Goal: Check status

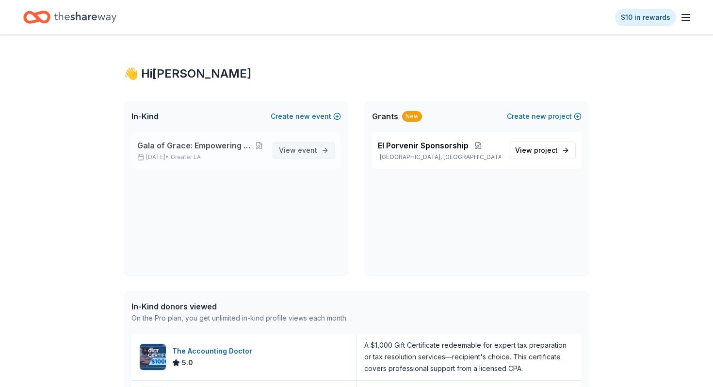
click at [303, 149] on span "event" at bounding box center [307, 150] width 19 height 8
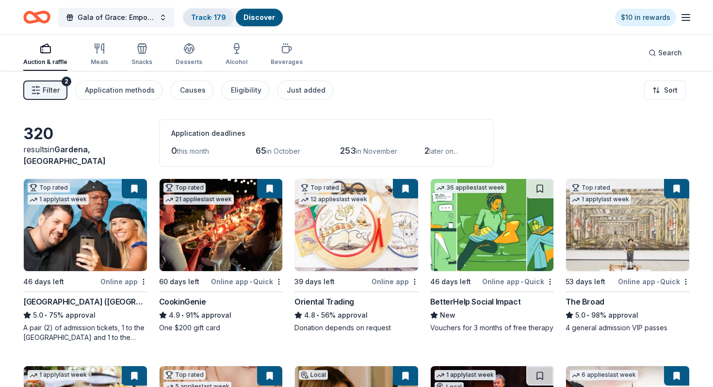
click at [204, 19] on link "Track · 179" at bounding box center [208, 17] width 35 height 8
click at [202, 18] on link "Track · 179" at bounding box center [208, 17] width 35 height 8
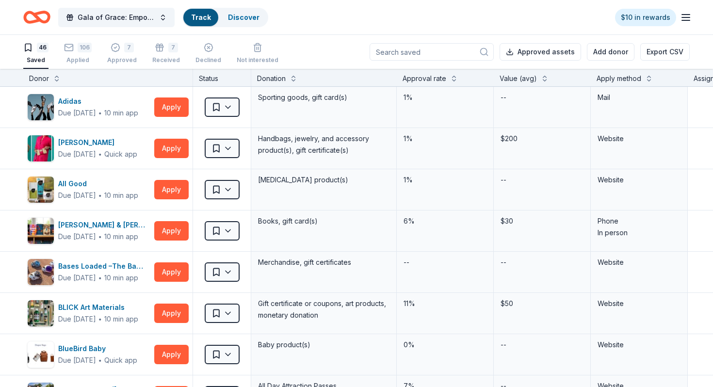
scroll to position [0, 0]
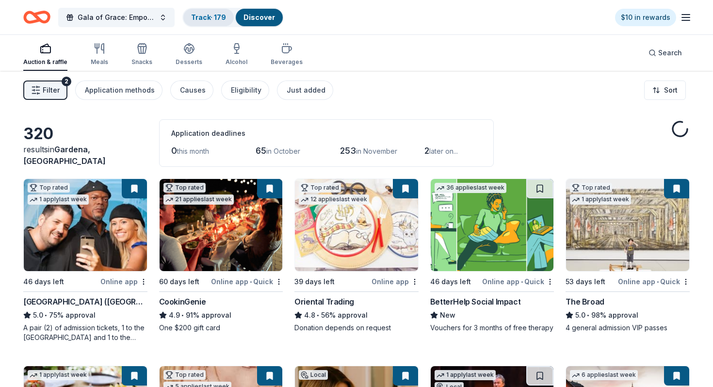
click at [211, 19] on link "Track · 179" at bounding box center [208, 17] width 35 height 8
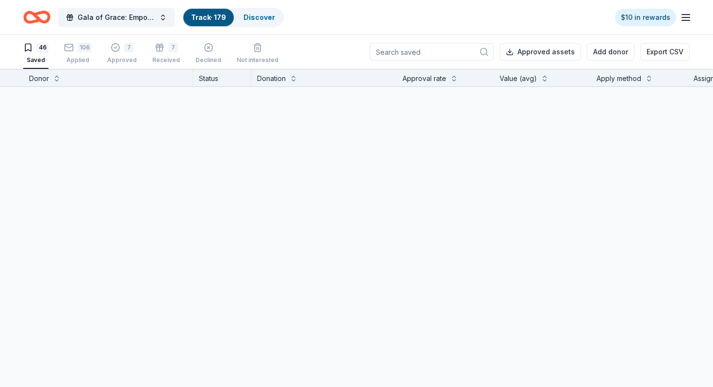
scroll to position [0, 0]
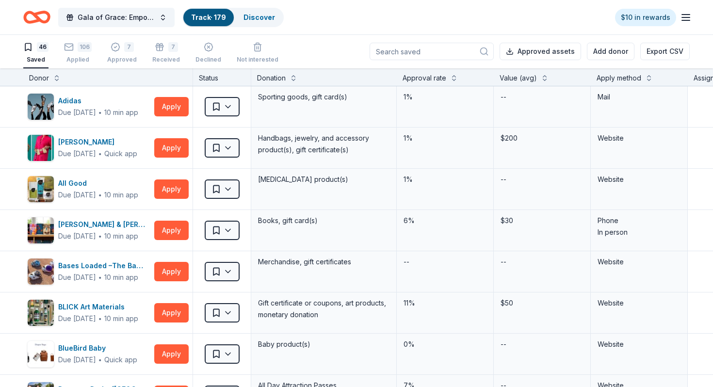
click at [605, 74] on div "Apply method" at bounding box center [619, 78] width 45 height 12
click at [634, 79] on div "Apply method" at bounding box center [619, 78] width 45 height 12
click at [618, 76] on div "Apply method" at bounding box center [619, 78] width 45 height 12
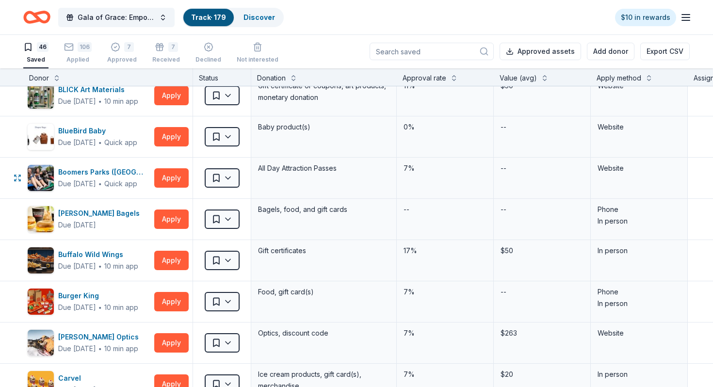
scroll to position [0, 0]
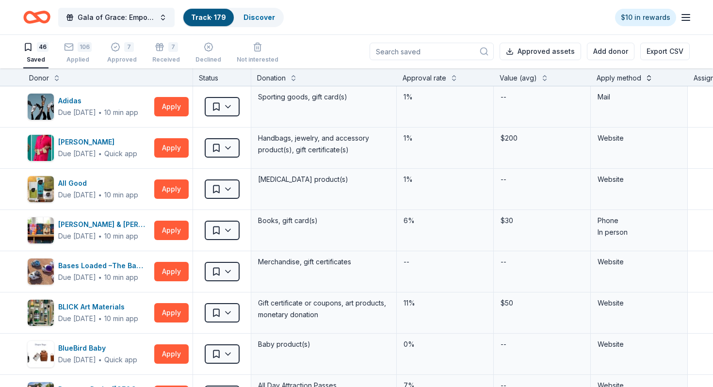
click at [648, 81] on button at bounding box center [649, 77] width 8 height 10
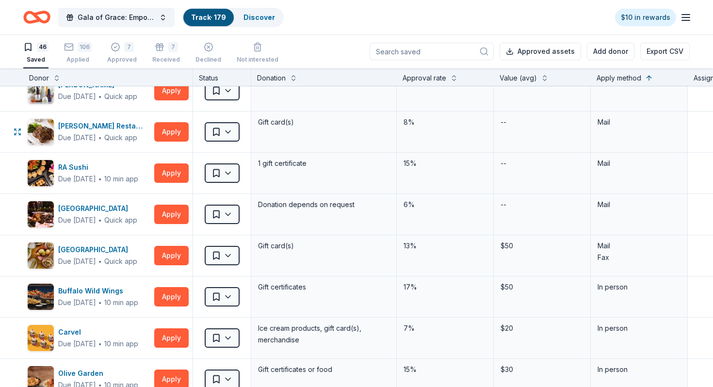
scroll to position [136, 0]
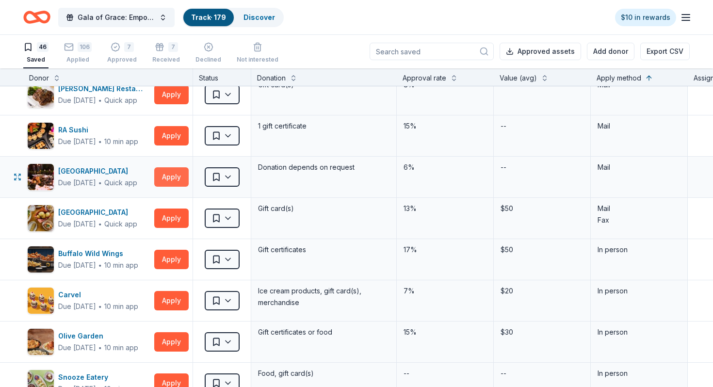
click at [160, 179] on button "Apply" at bounding box center [171, 176] width 34 height 19
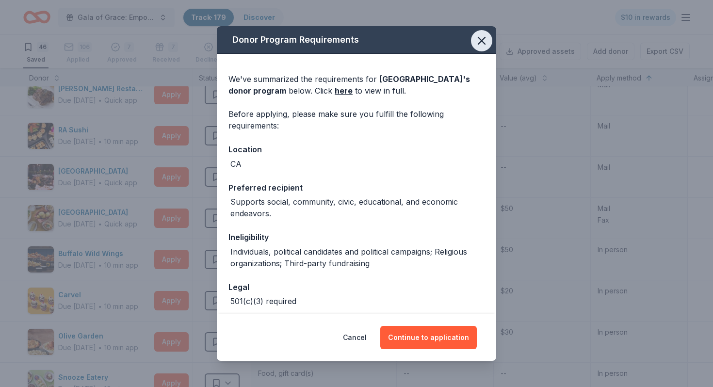
click at [483, 50] on button "button" at bounding box center [481, 40] width 21 height 21
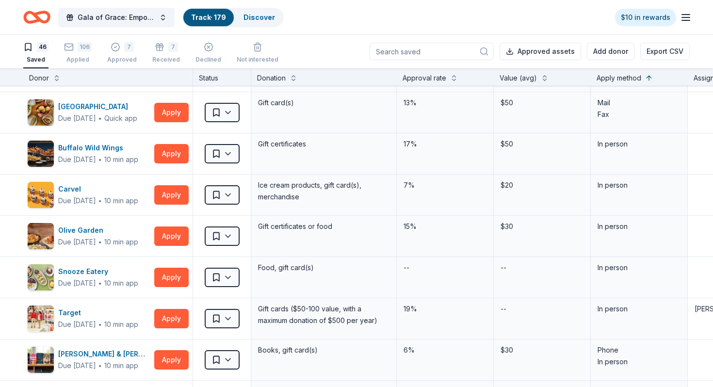
scroll to position [0, 0]
